Goal: Submit feedback/report problem

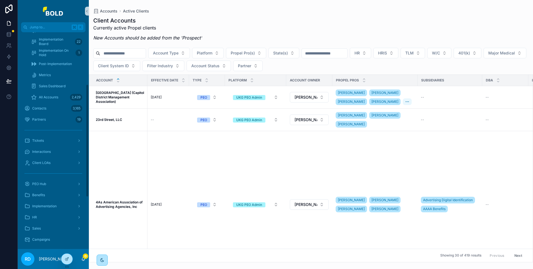
scroll to position [160, 0]
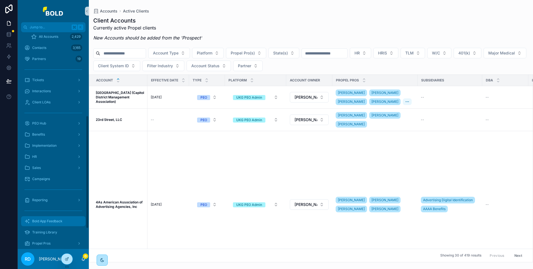
click at [45, 218] on div "Bold App Feedback" at bounding box center [53, 221] width 58 height 9
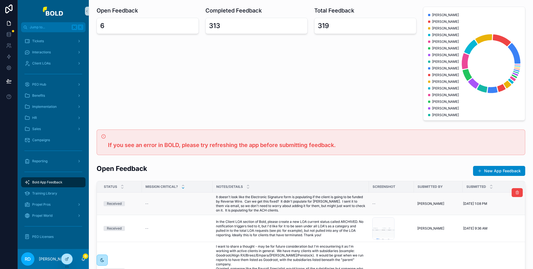
scroll to position [61, 0]
